Goal: Task Accomplishment & Management: Use online tool/utility

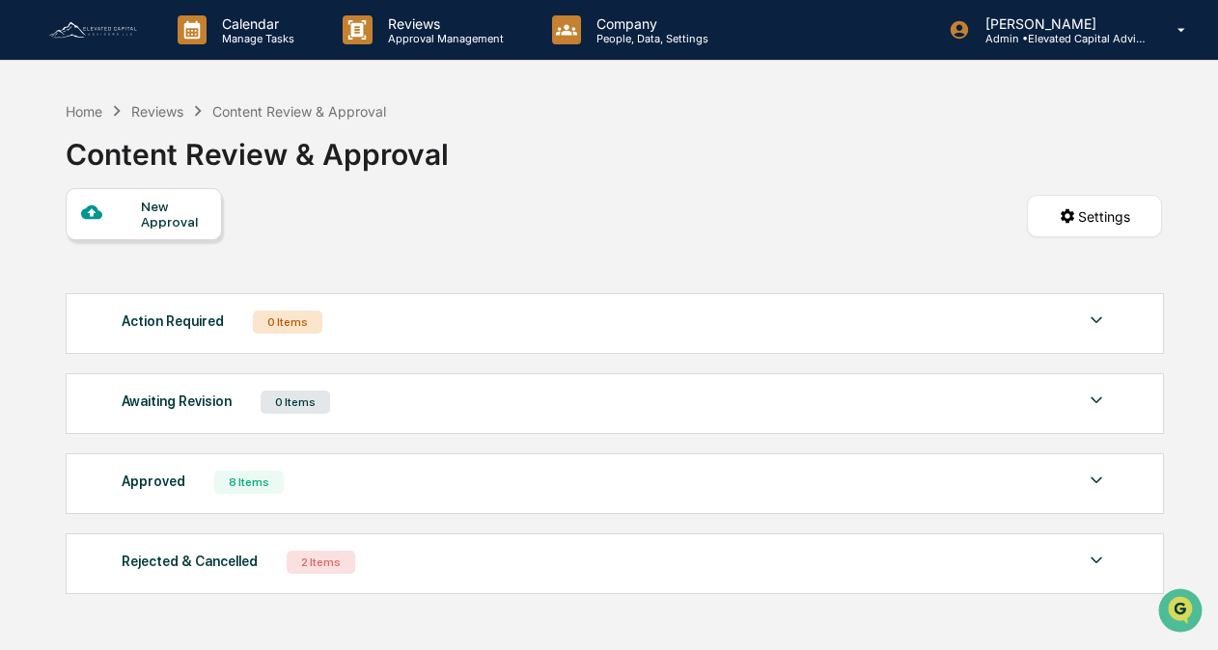
click at [112, 25] on img at bounding box center [92, 29] width 93 height 21
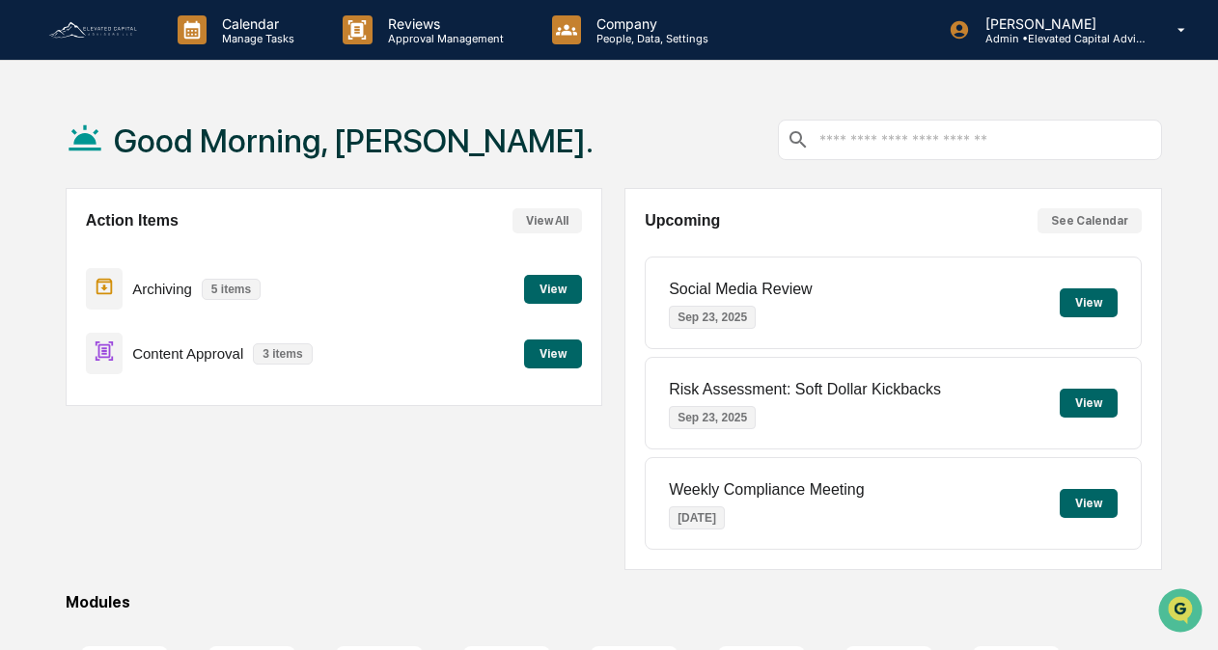
click at [544, 352] on button "View" at bounding box center [553, 354] width 58 height 29
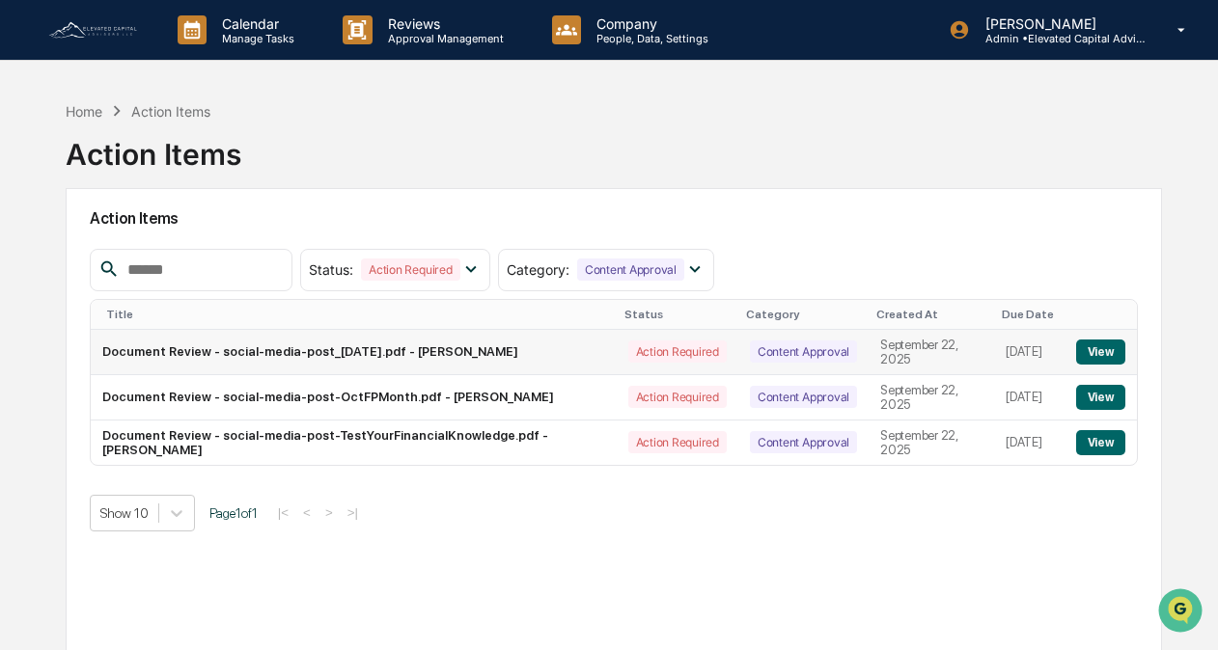
click at [1098, 356] on button "View" at bounding box center [1100, 352] width 49 height 25
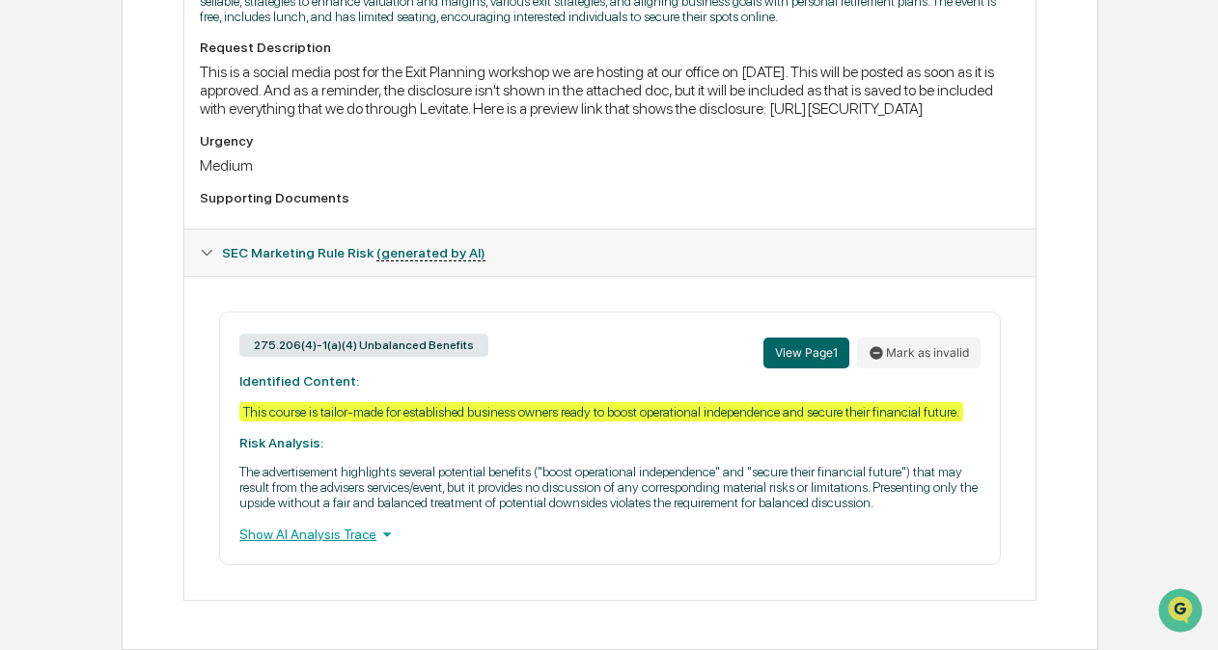
scroll to position [689, 0]
click at [908, 345] on button "Mark as invalid" at bounding box center [919, 353] width 124 height 31
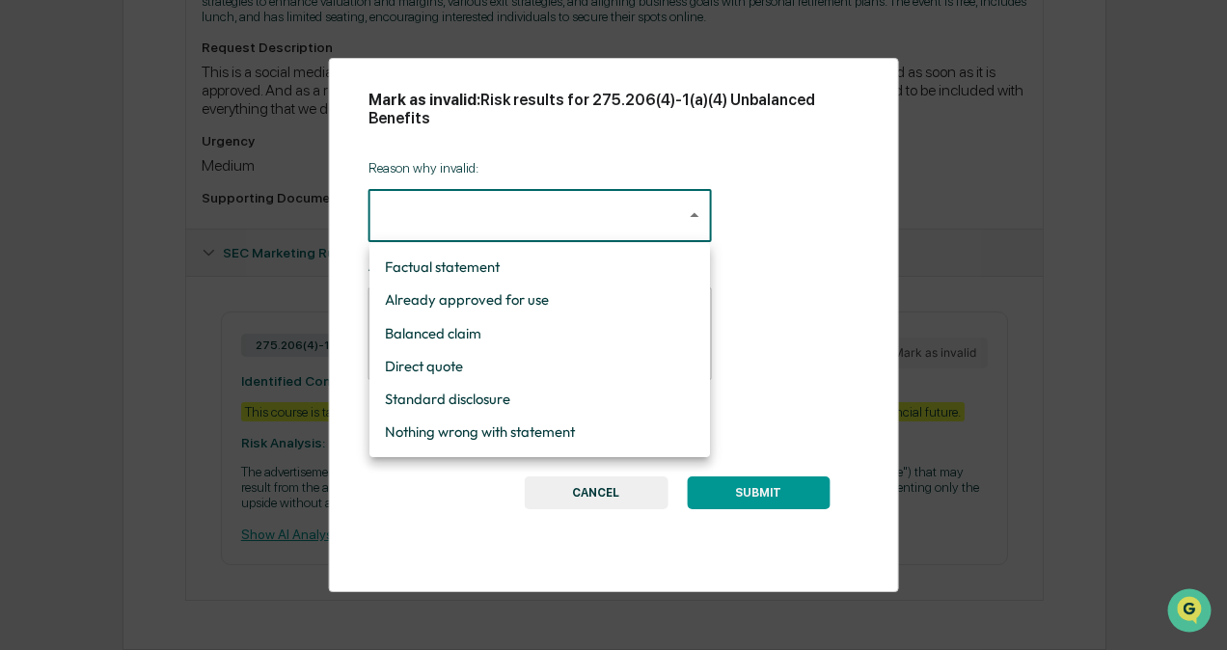
click at [615, 211] on body "Calendar Manage Tasks Reviews Approval Management Company People, Data, Setting…" at bounding box center [613, 5] width 1227 height 1290
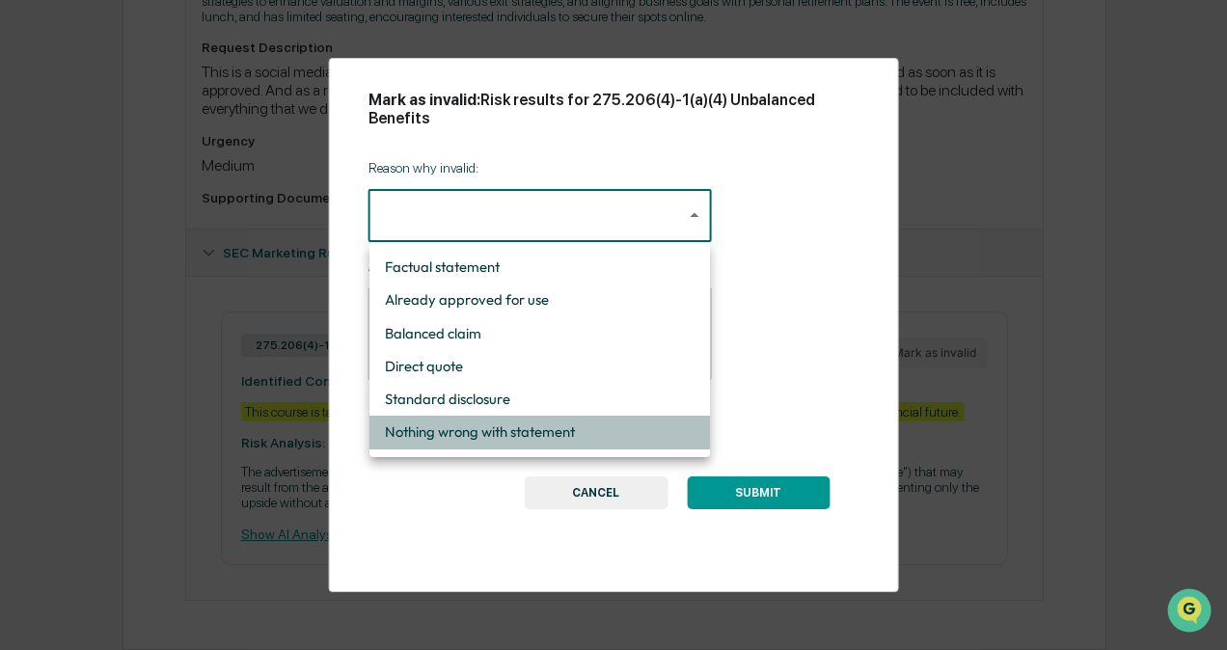
click at [479, 434] on li "Nothing wrong with statement" at bounding box center [540, 432] width 341 height 33
type input "**********"
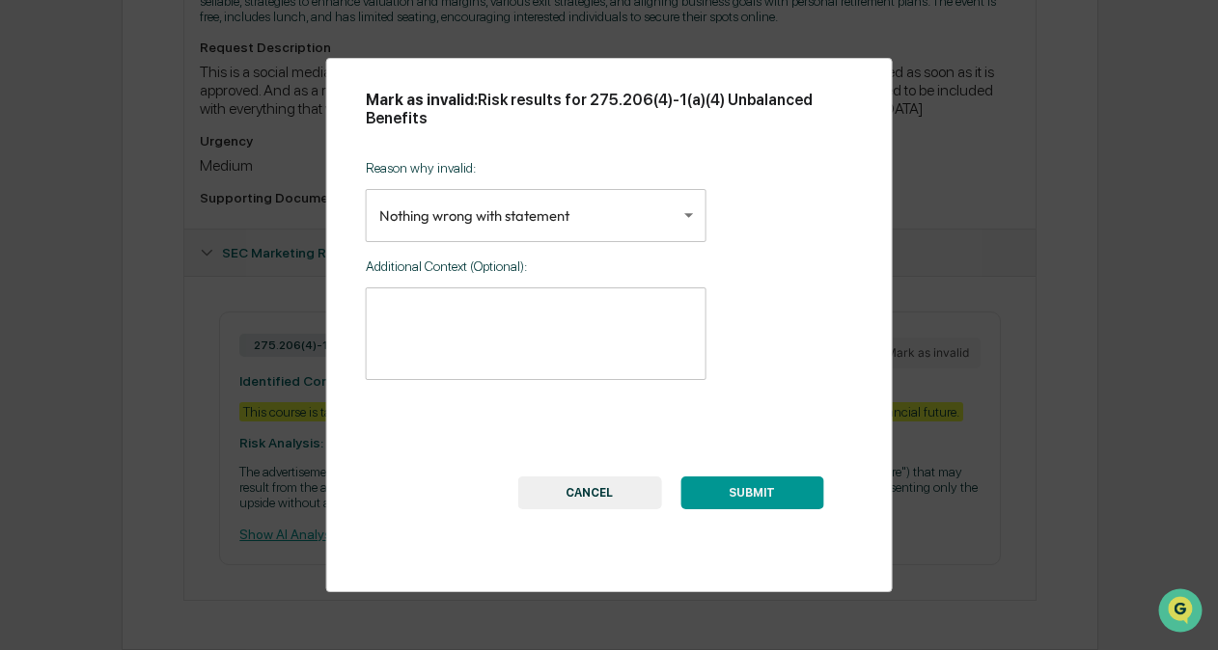
click at [743, 493] on button "SUBMIT" at bounding box center [751, 493] width 143 height 33
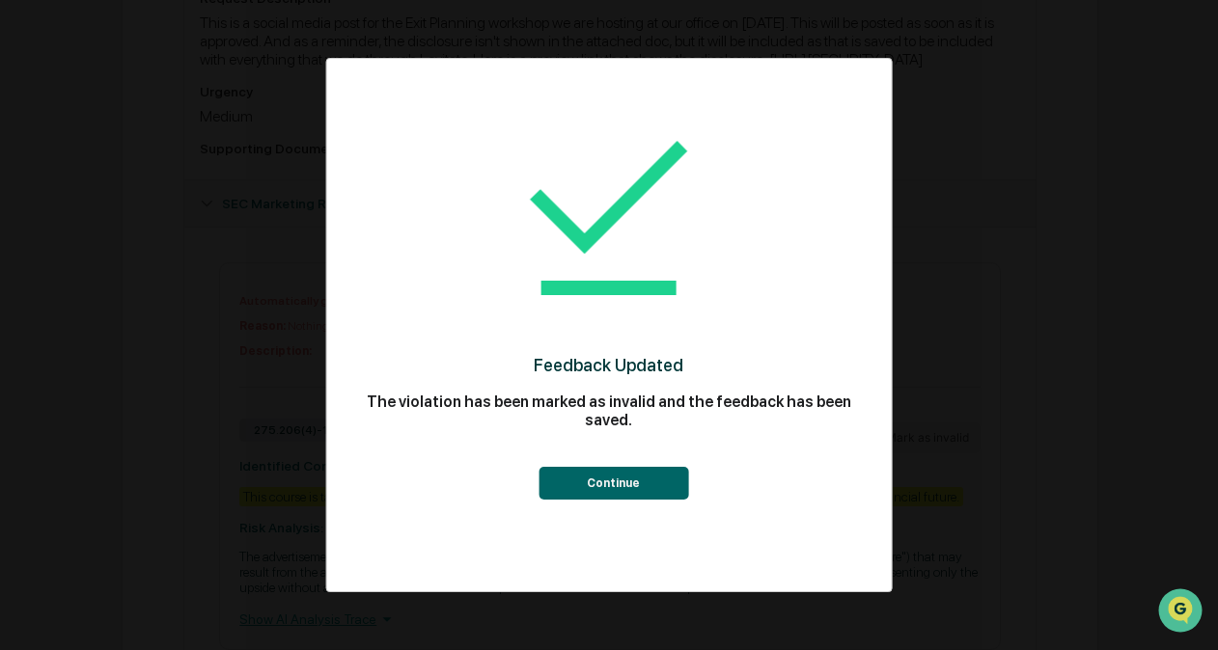
click at [633, 482] on button "Continue" at bounding box center [613, 483] width 150 height 33
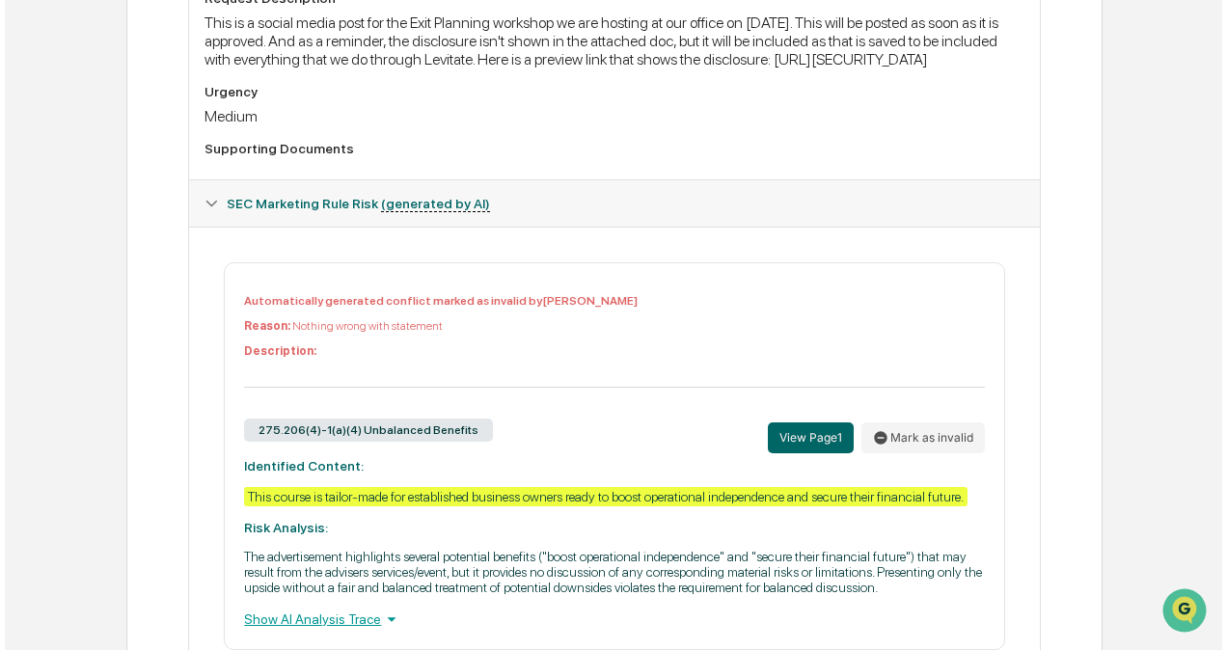
scroll to position [0, 0]
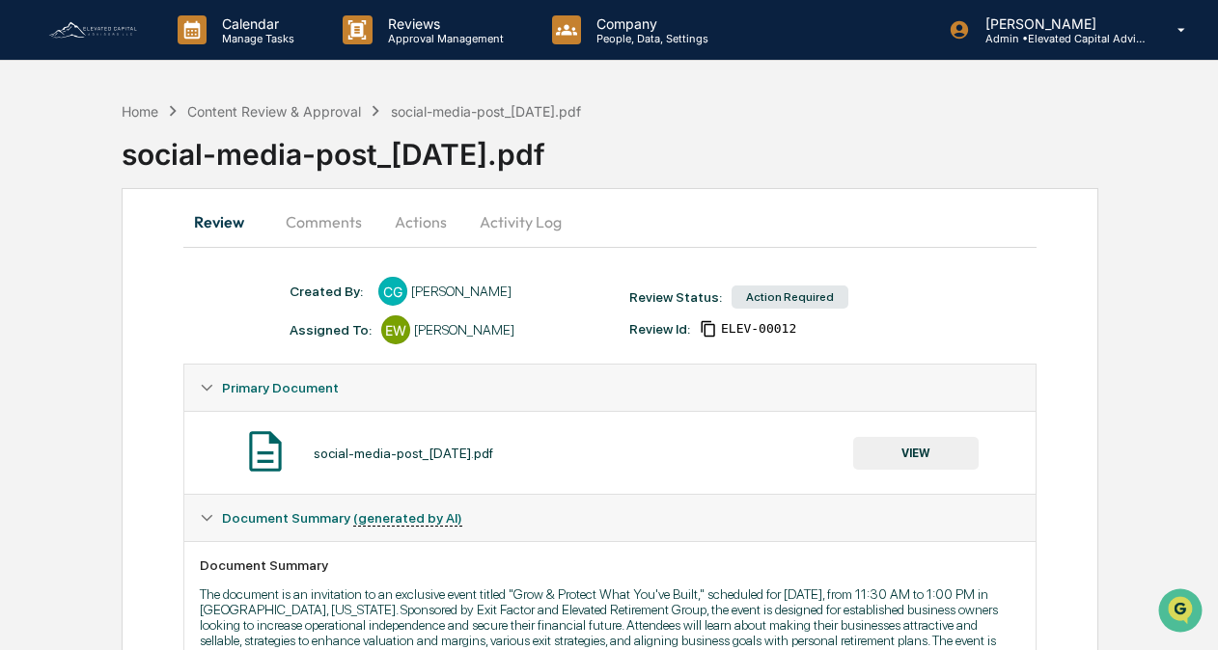
click at [377, 220] on button "Actions" at bounding box center [420, 222] width 87 height 46
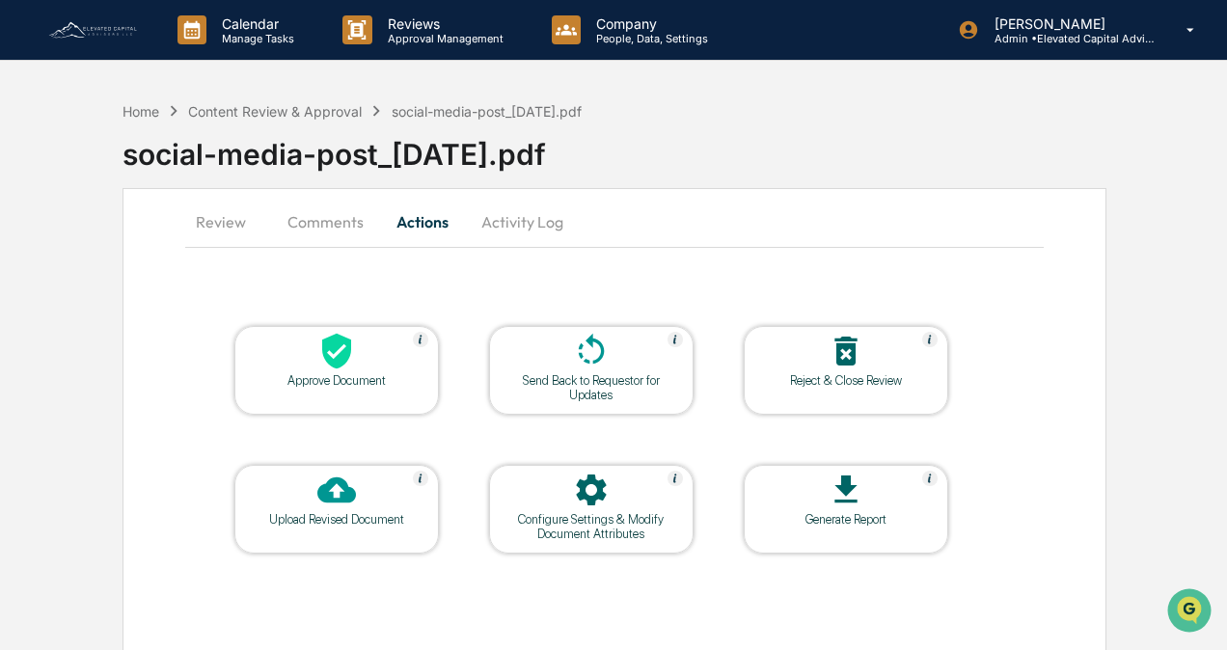
click at [322, 365] on icon at bounding box center [336, 351] width 39 height 39
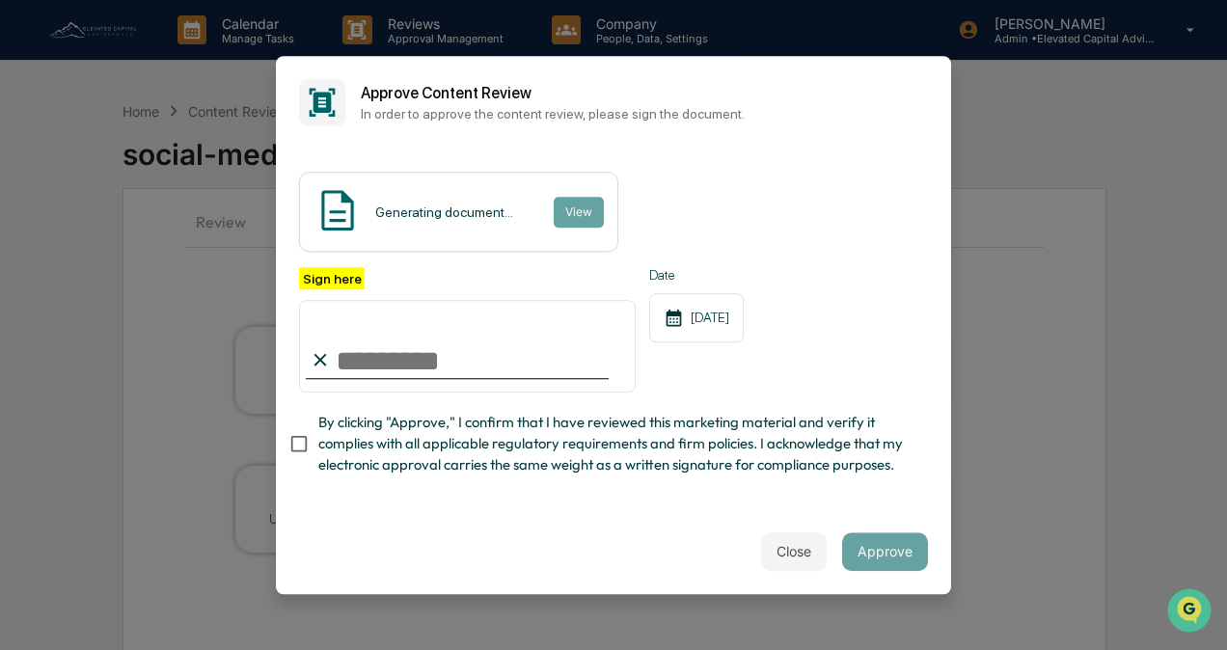
click at [391, 365] on input "Sign here" at bounding box center [467, 346] width 337 height 93
type input "**********"
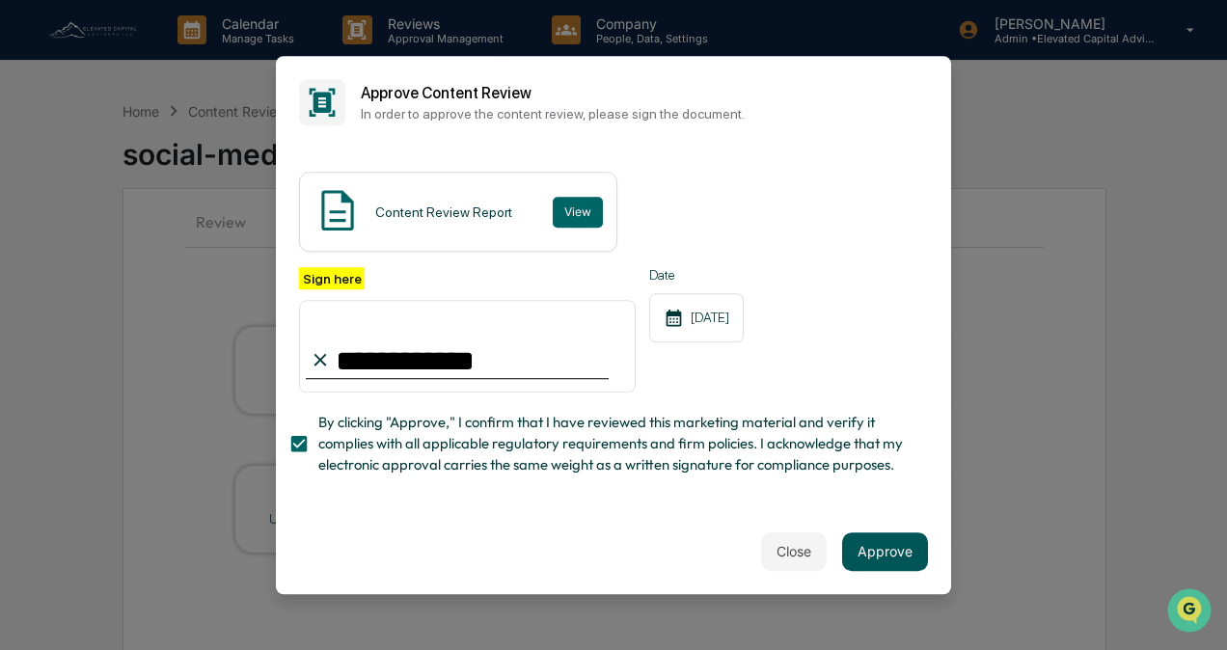
click at [892, 552] on button "Approve" at bounding box center [885, 552] width 86 height 39
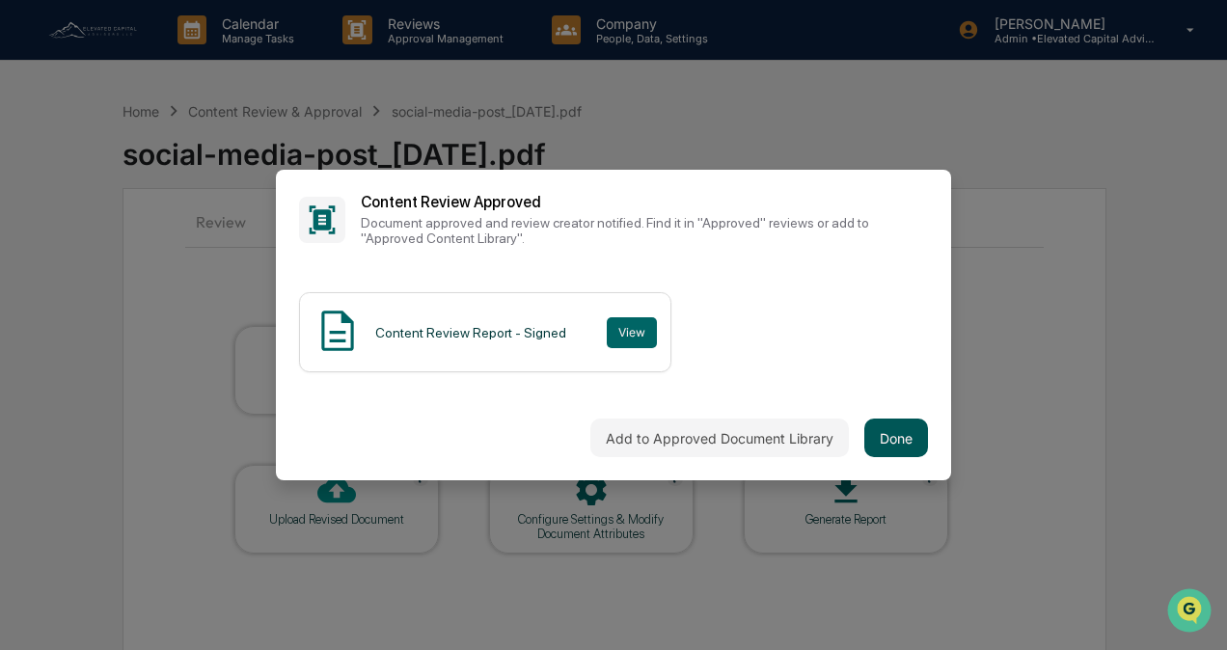
click at [902, 439] on button "Done" at bounding box center [897, 438] width 64 height 39
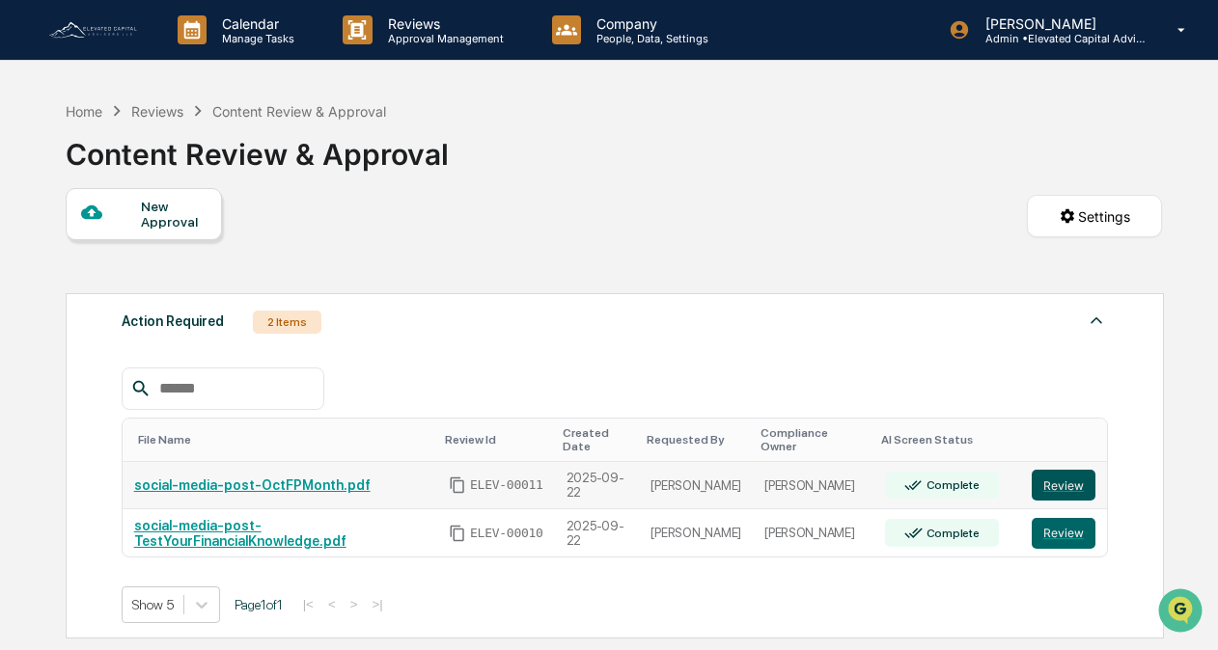
click at [1063, 471] on button "Review" at bounding box center [1064, 485] width 64 height 31
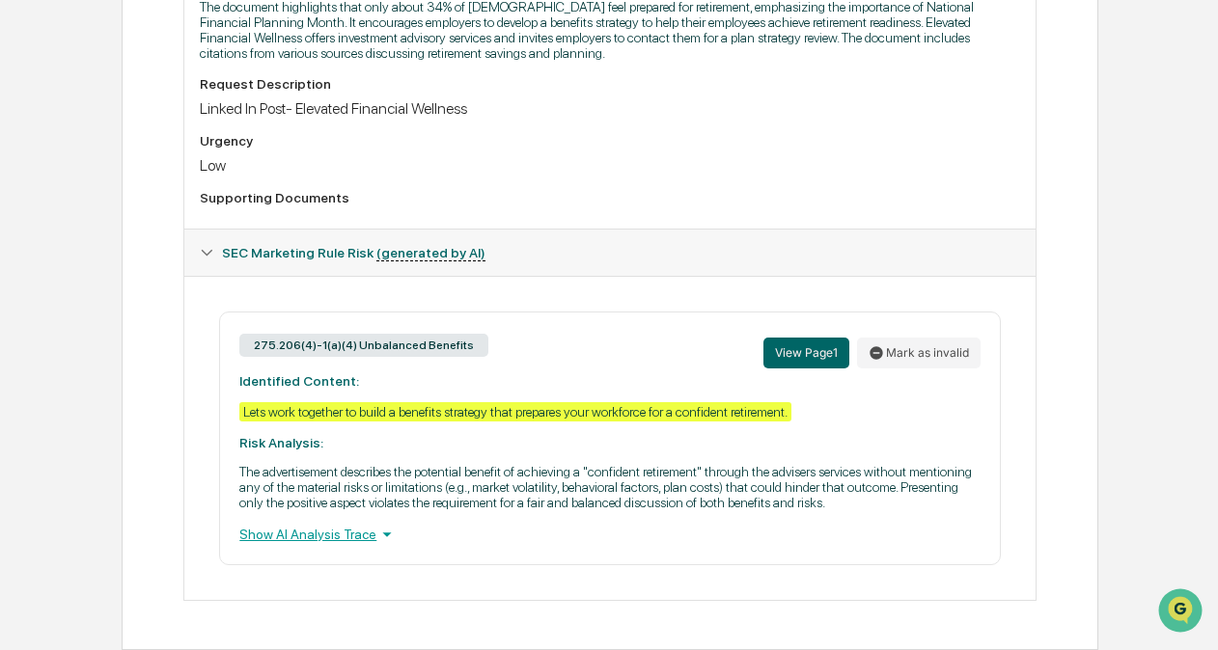
scroll to position [594, 0]
click at [909, 352] on button "Mark as invalid" at bounding box center [919, 353] width 124 height 31
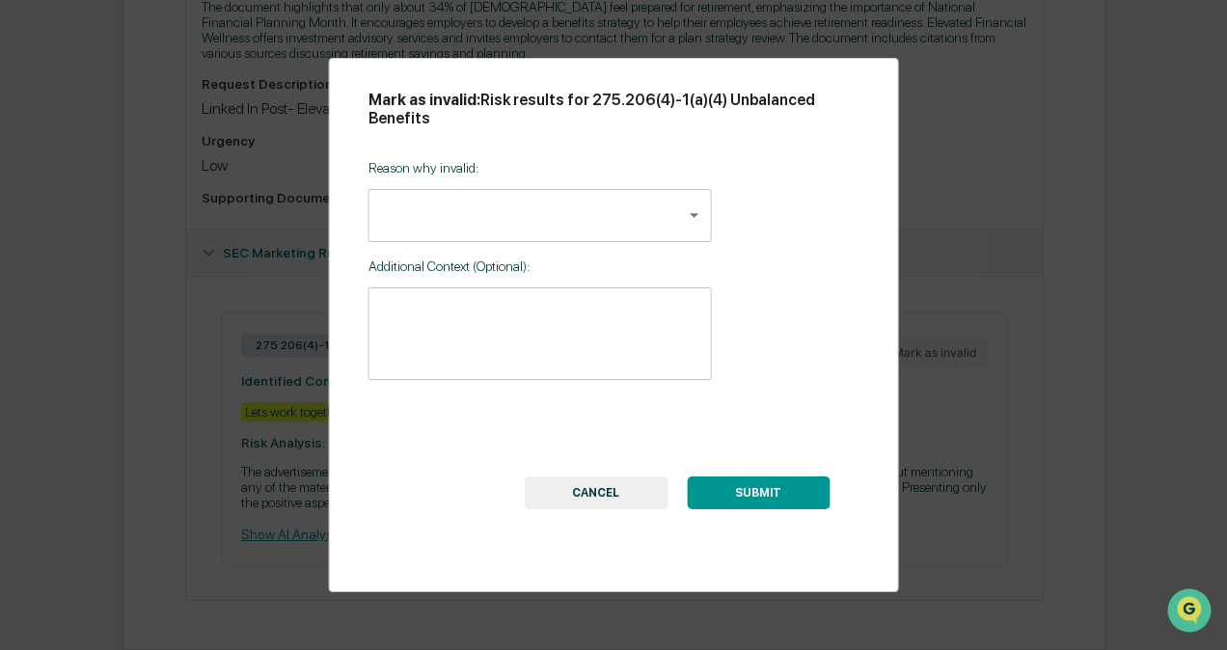
click at [635, 224] on body "Calendar Manage Tasks Reviews Approval Management Company People, Data, Setting…" at bounding box center [613, 31] width 1227 height 1238
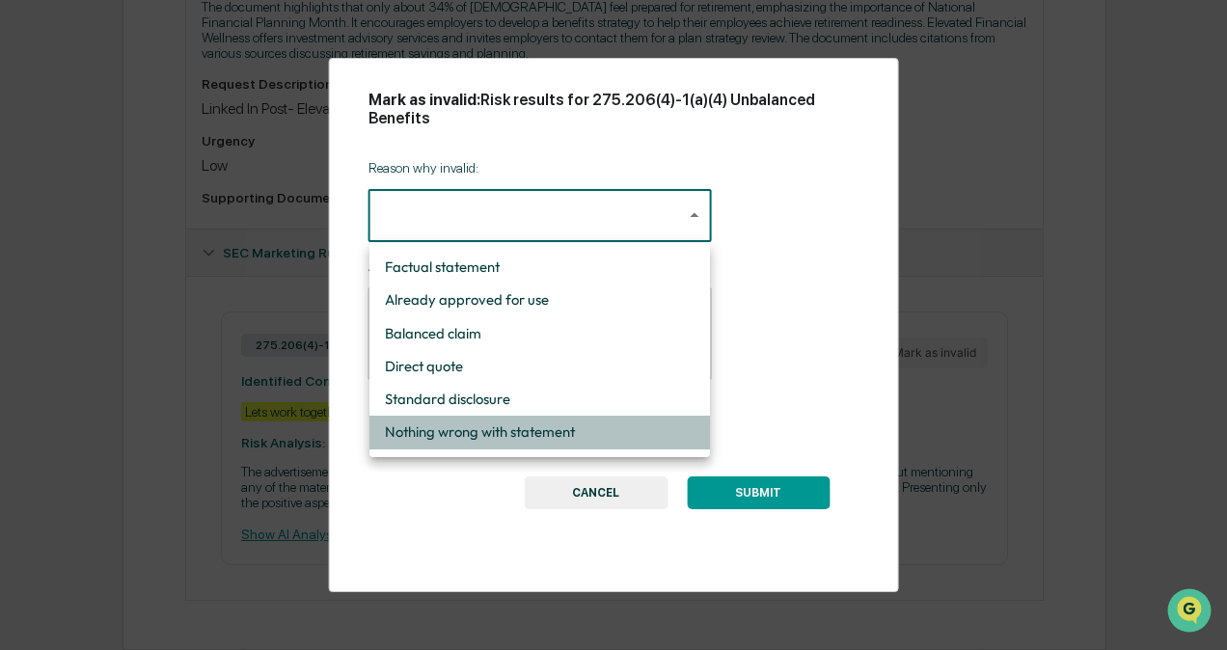
click at [515, 432] on li "Nothing wrong with statement" at bounding box center [540, 432] width 341 height 33
type input "**********"
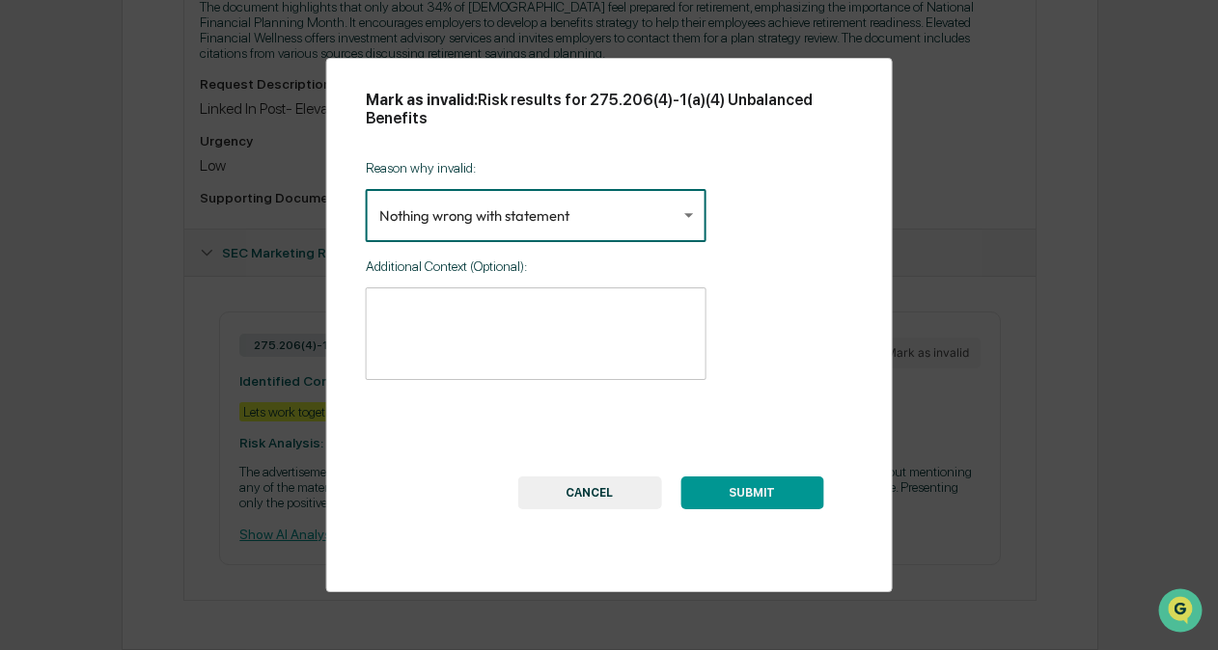
click at [739, 484] on button "SUBMIT" at bounding box center [751, 493] width 143 height 33
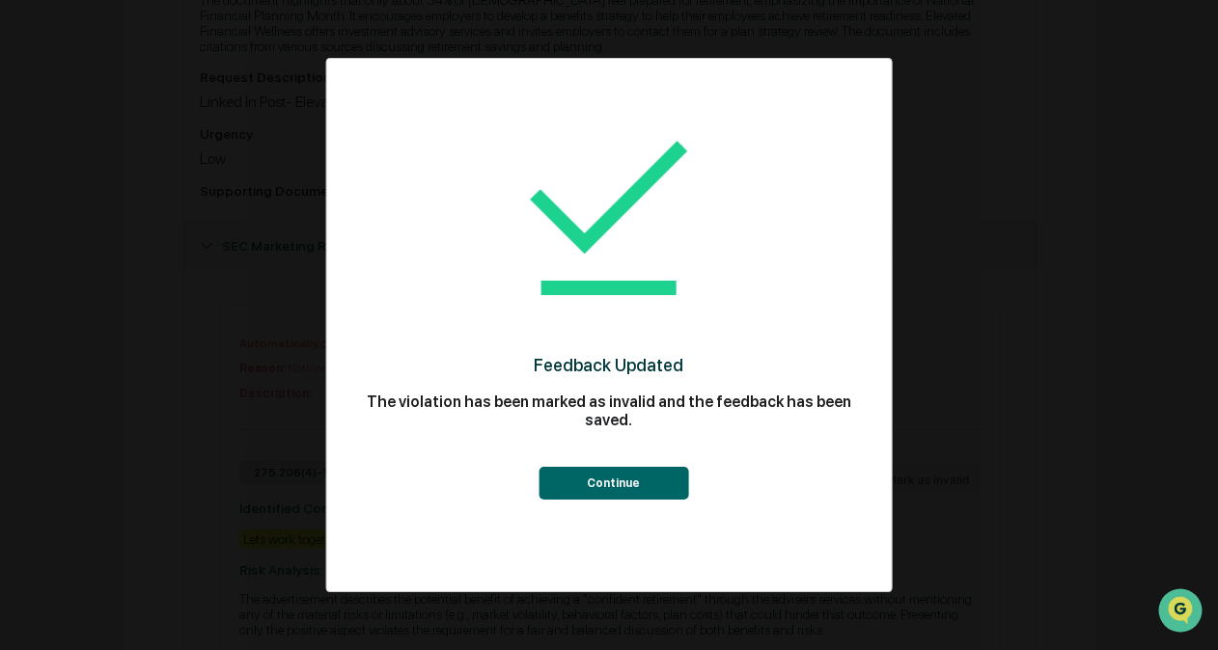
click at [604, 482] on button "Continue" at bounding box center [613, 483] width 150 height 33
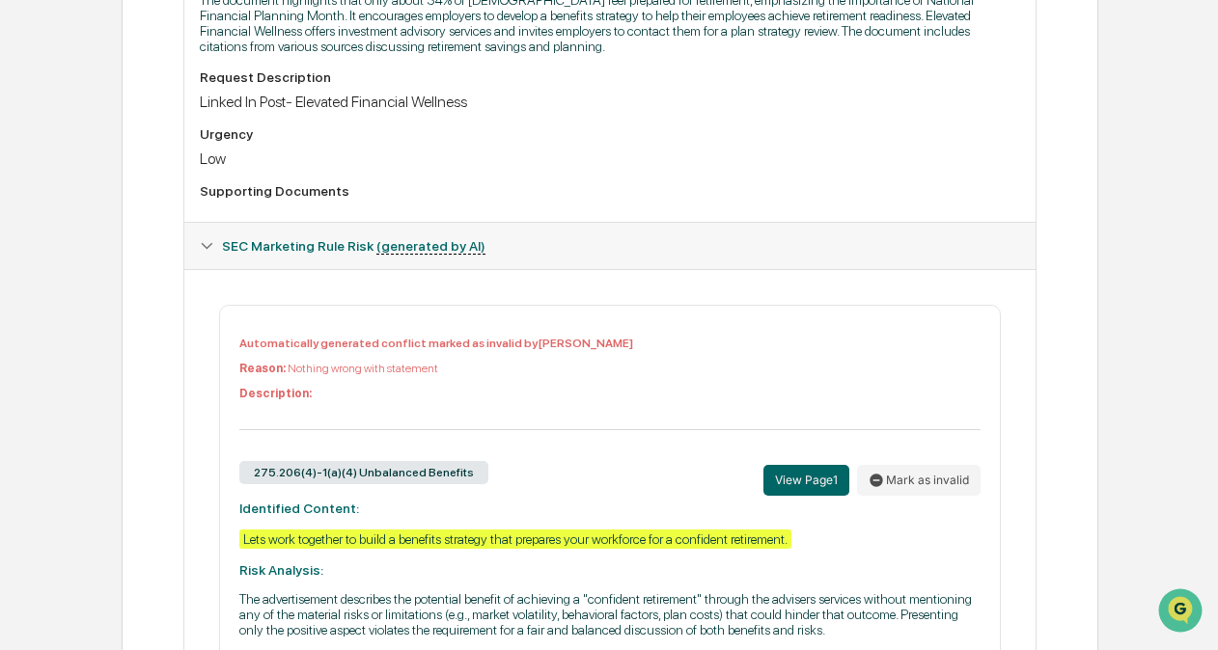
scroll to position [0, 0]
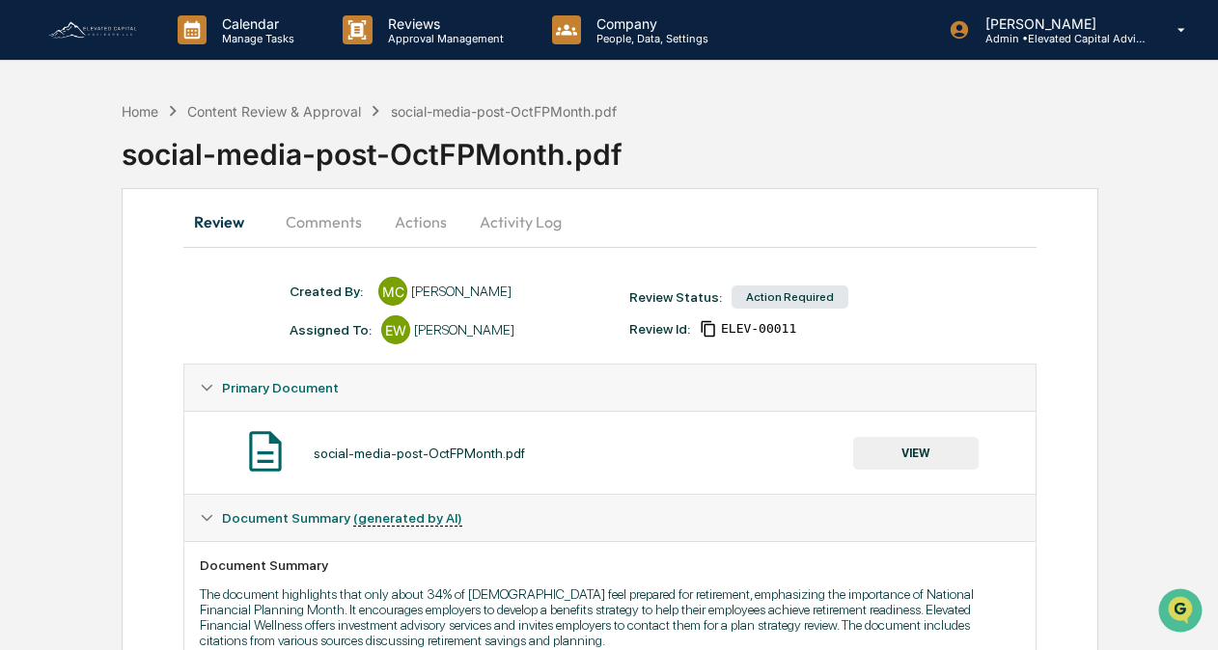
click at [420, 227] on button "Actions" at bounding box center [420, 222] width 87 height 46
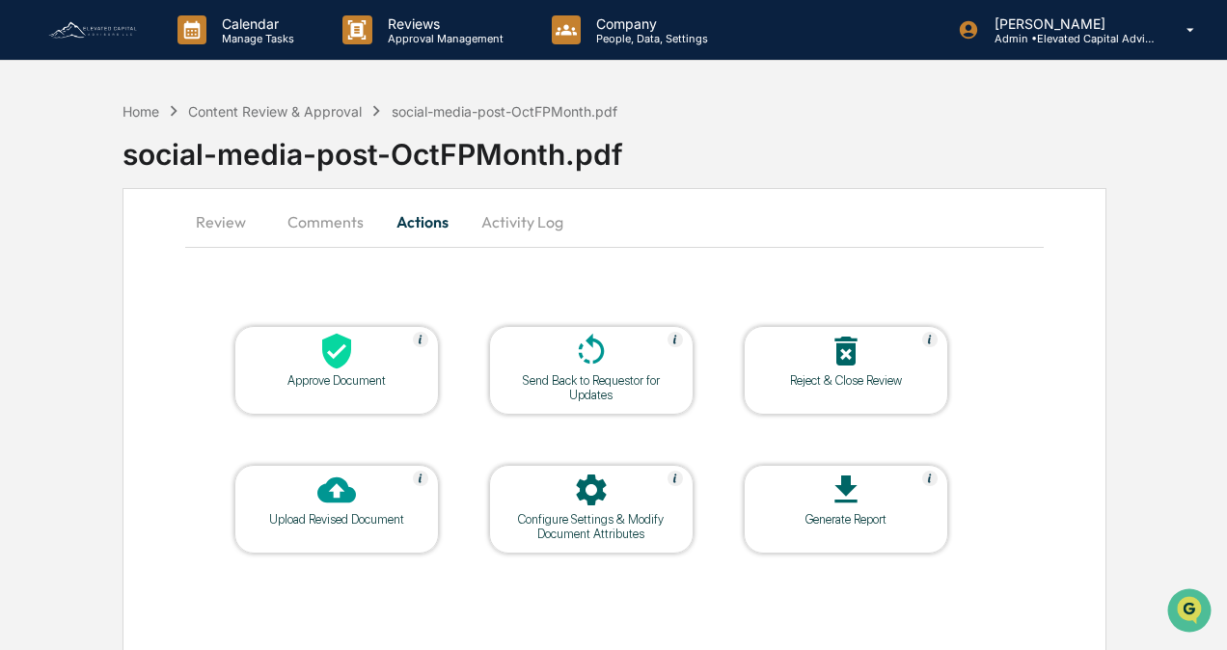
click at [355, 392] on div "Approve Document" at bounding box center [336, 370] width 205 height 89
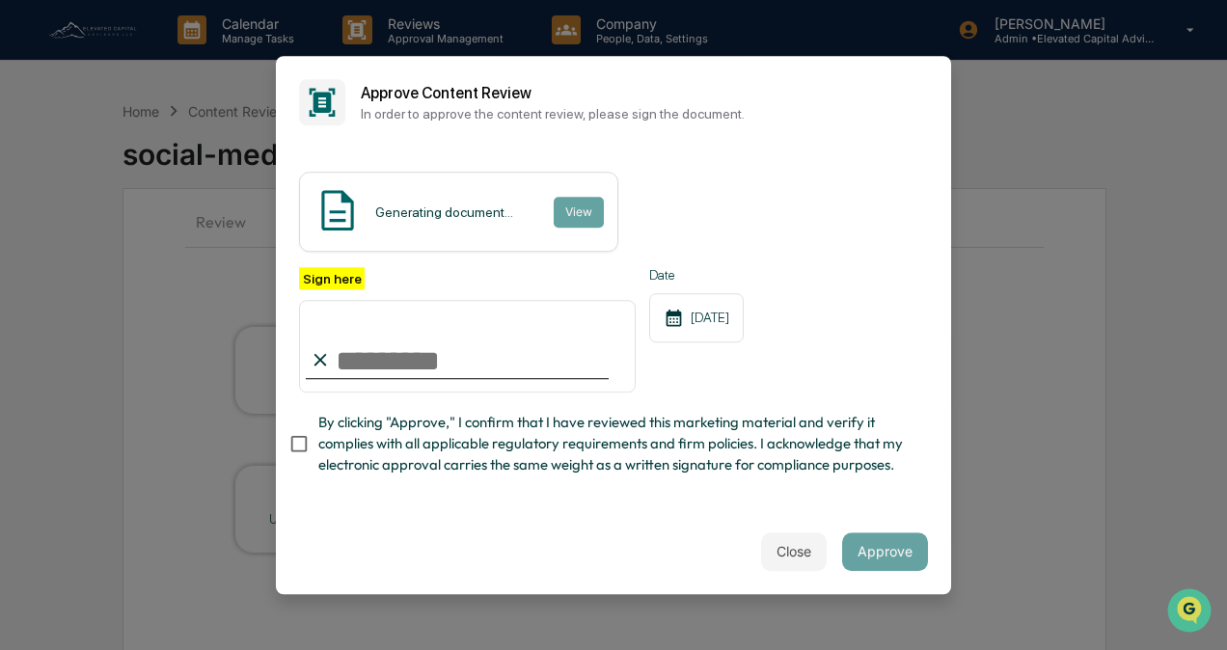
click at [452, 372] on input "Sign here" at bounding box center [467, 346] width 337 height 93
type input "**********"
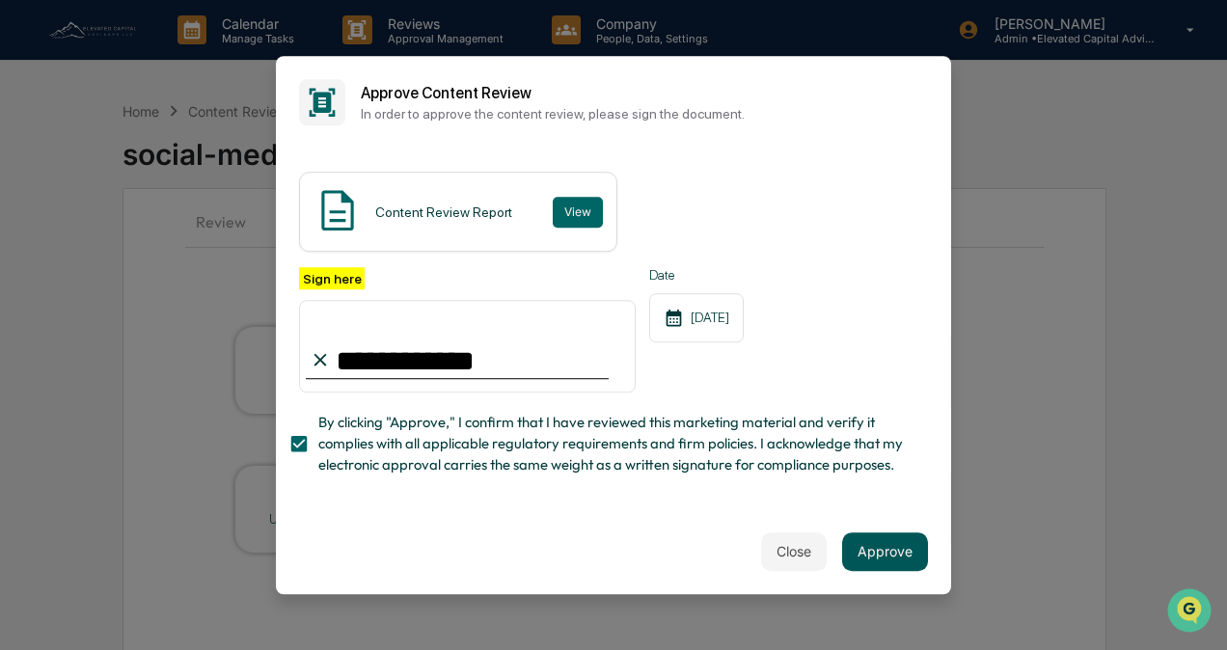
click at [888, 542] on button "Approve" at bounding box center [885, 552] width 86 height 39
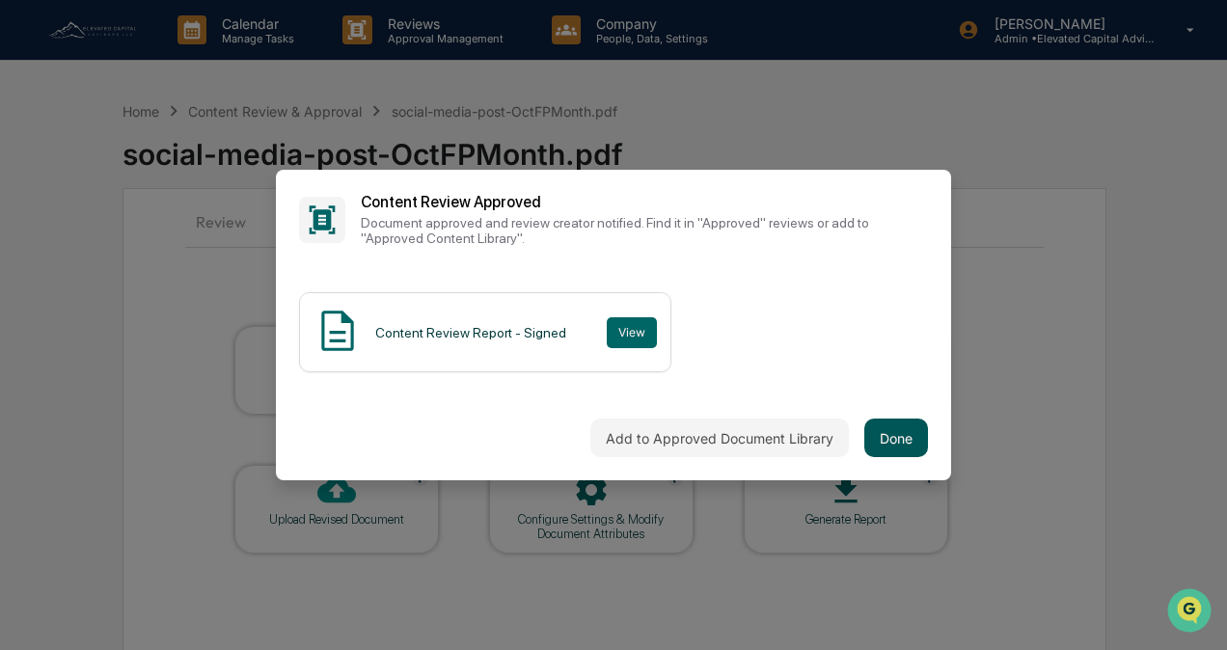
click at [897, 450] on button "Done" at bounding box center [897, 438] width 64 height 39
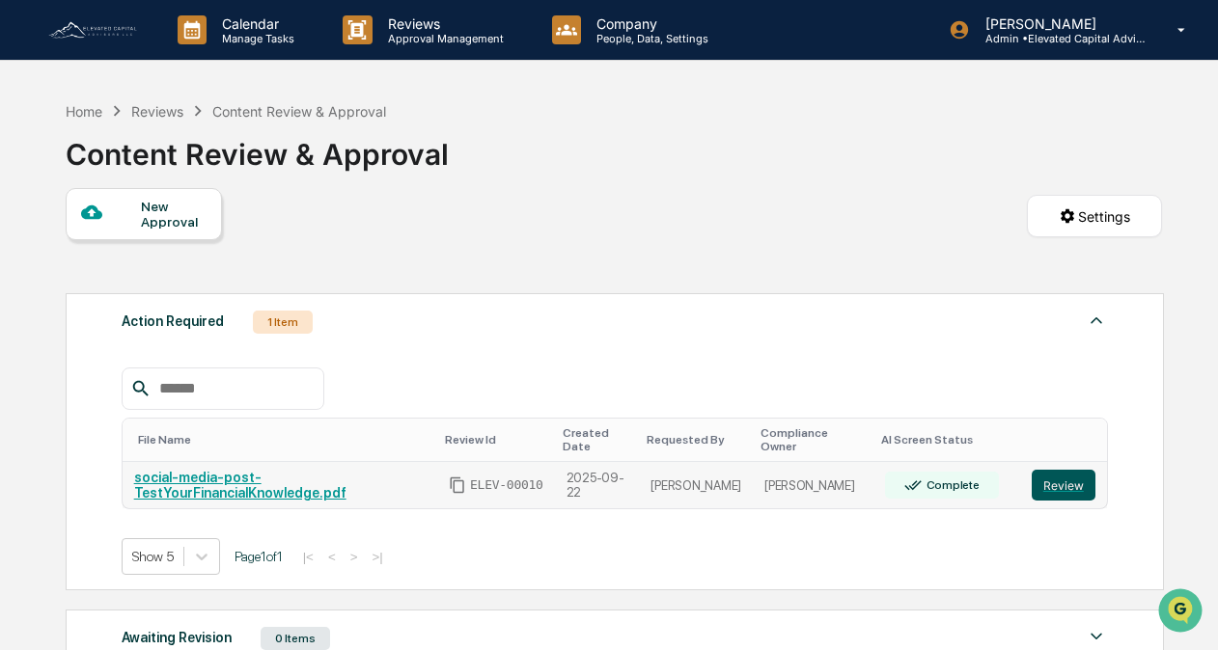
click at [1061, 471] on button "Review" at bounding box center [1064, 485] width 64 height 31
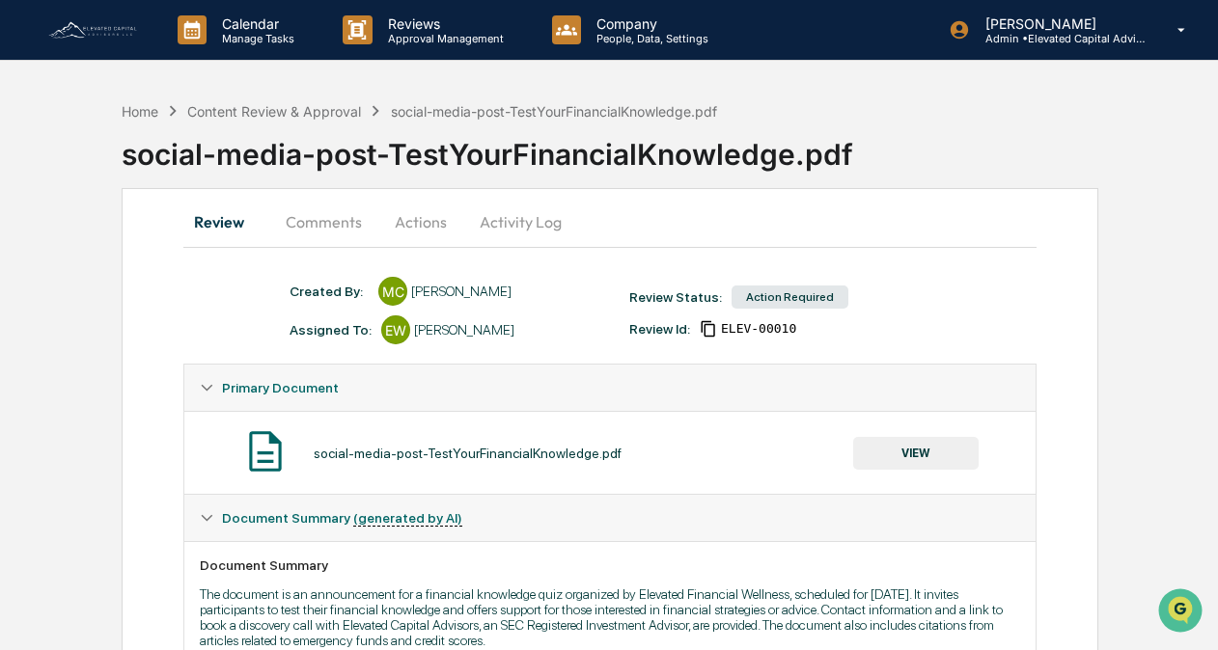
click at [417, 223] on button "Actions" at bounding box center [420, 222] width 87 height 46
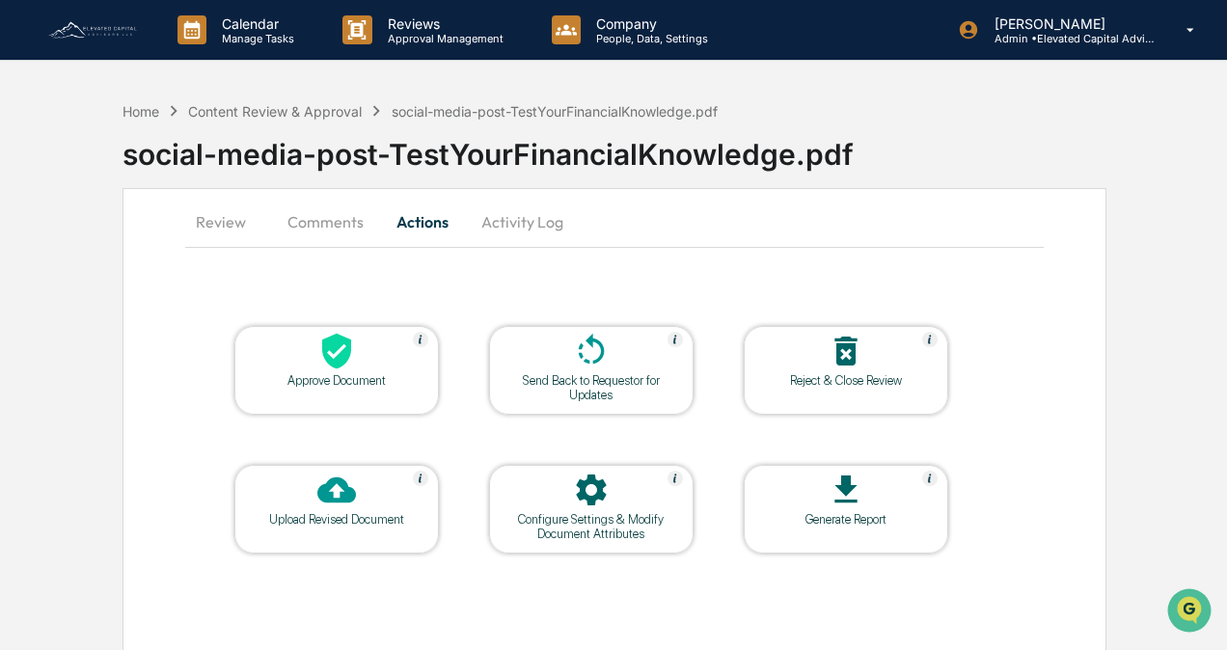
click at [335, 375] on div "Approve Document" at bounding box center [337, 380] width 174 height 14
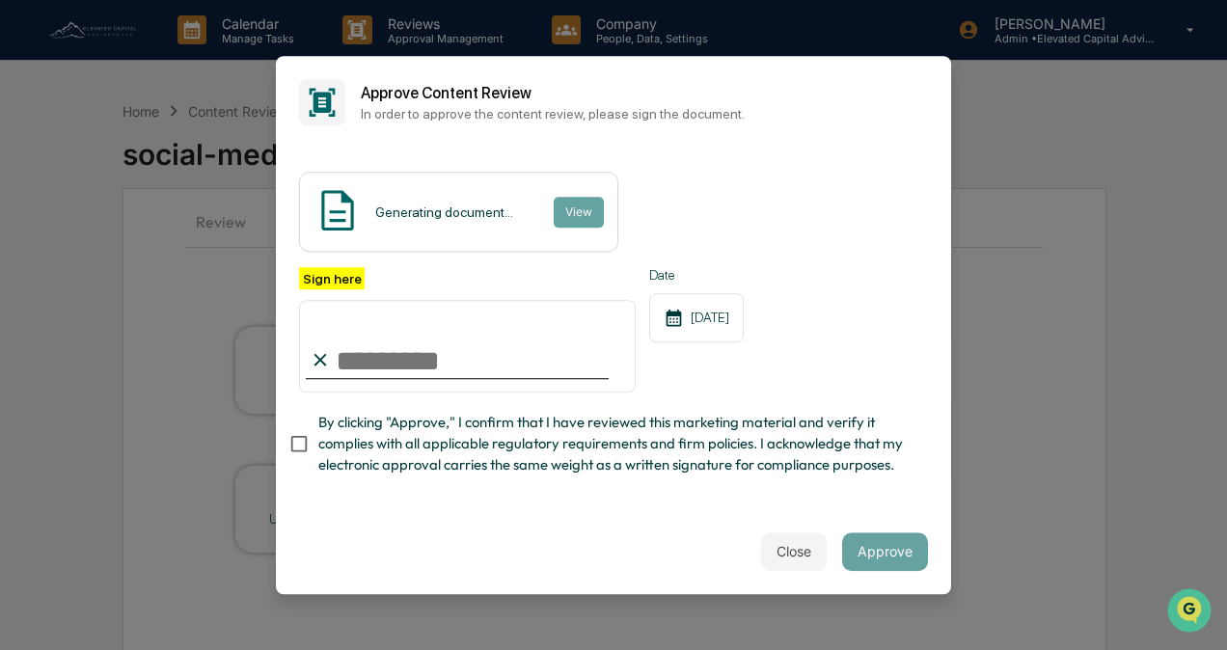
click at [377, 368] on input "Sign here" at bounding box center [467, 346] width 337 height 93
type input "**********"
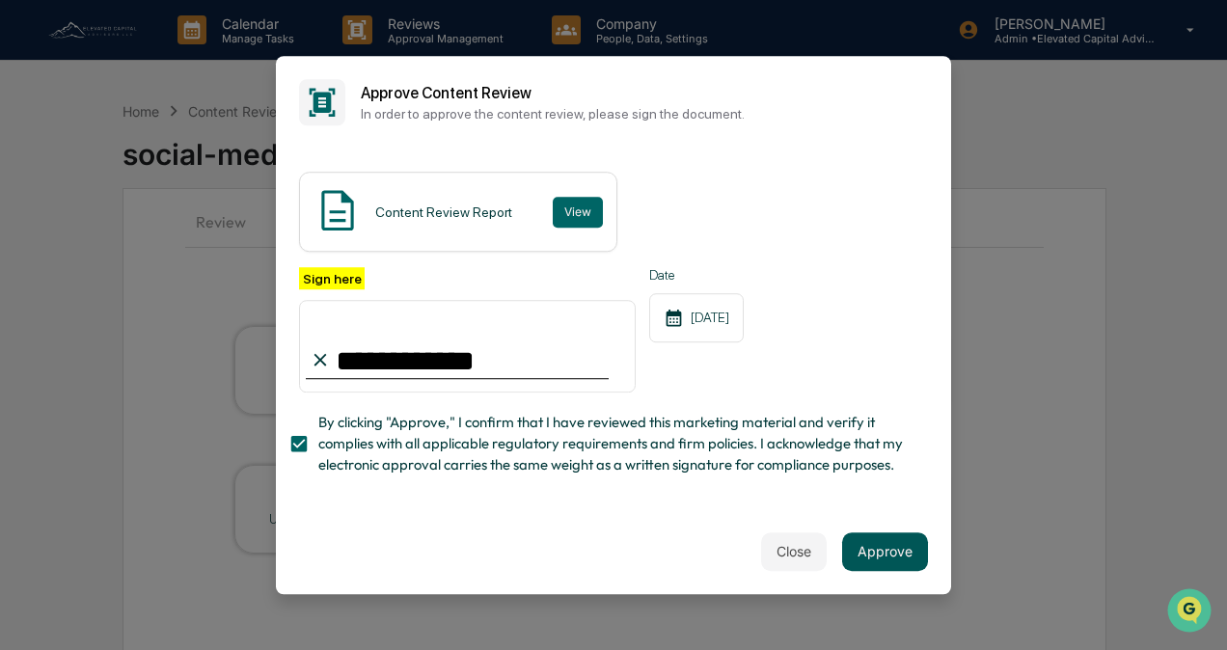
click at [904, 547] on button "Approve" at bounding box center [885, 552] width 86 height 39
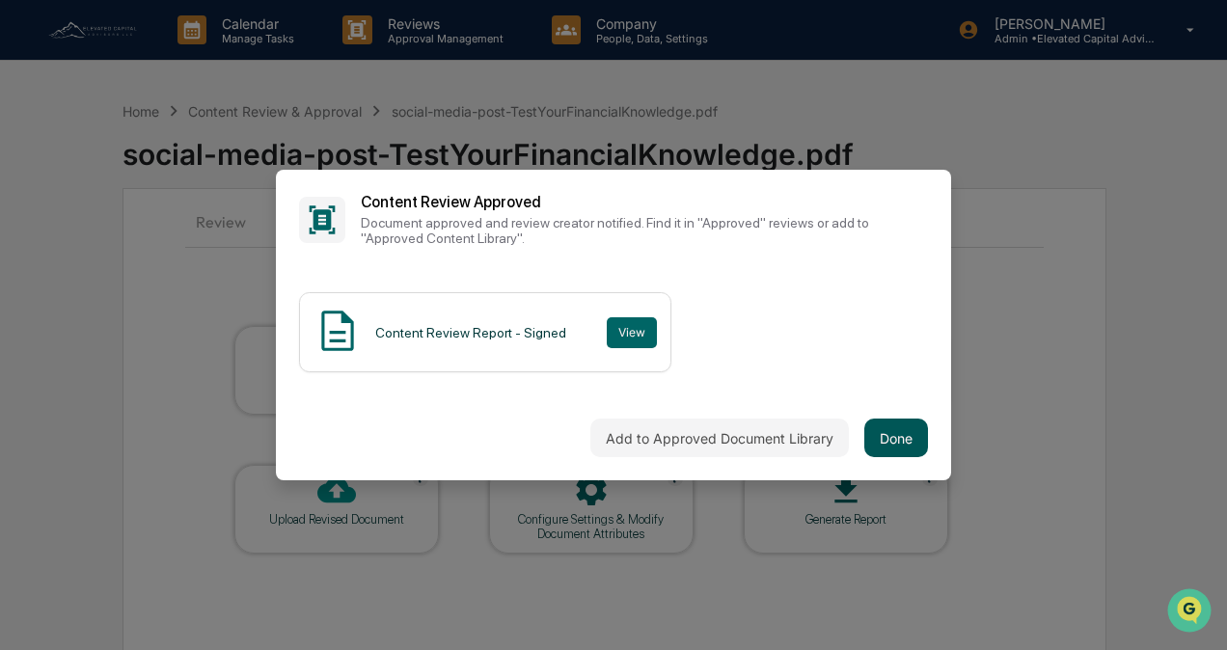
click at [901, 437] on button "Done" at bounding box center [897, 438] width 64 height 39
